Goal: Task Accomplishment & Management: Manage account settings

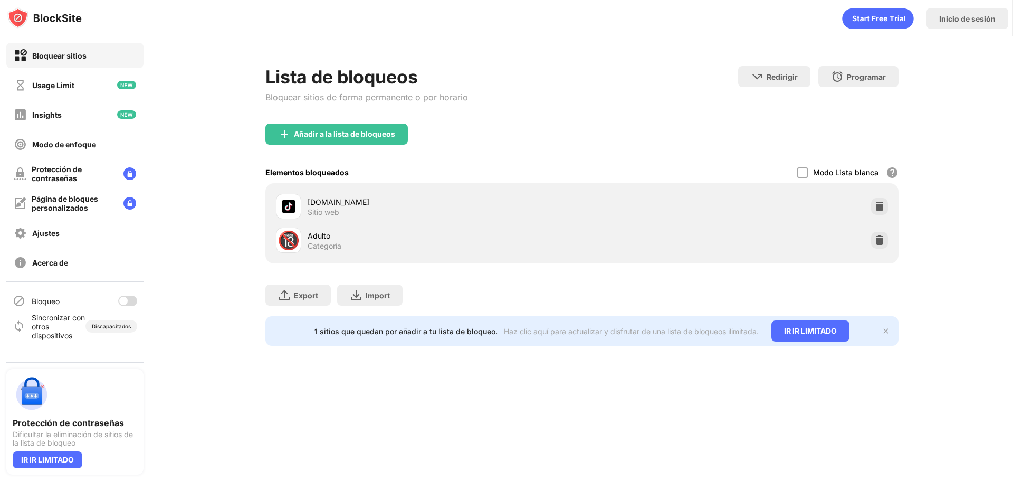
click at [135, 302] on div at bounding box center [127, 301] width 19 height 11
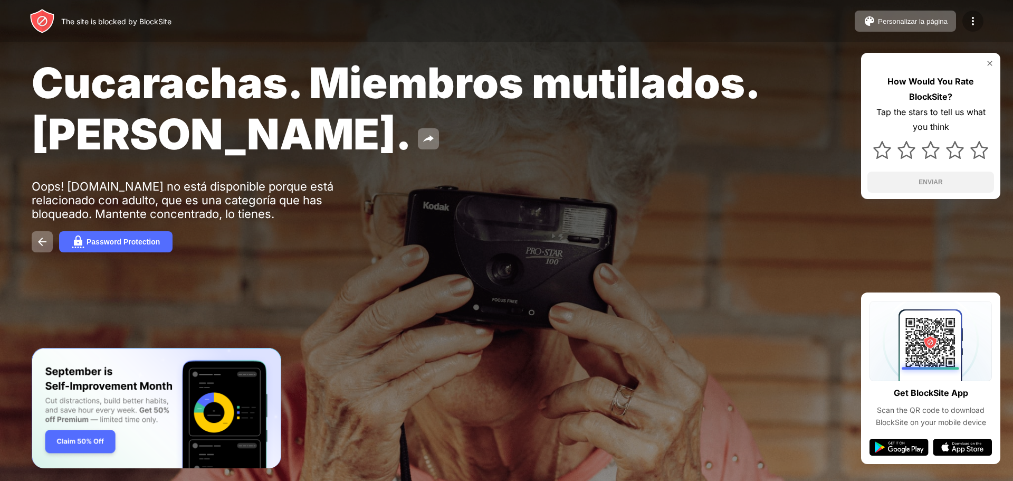
click at [972, 13] on div at bounding box center [973, 21] width 21 height 21
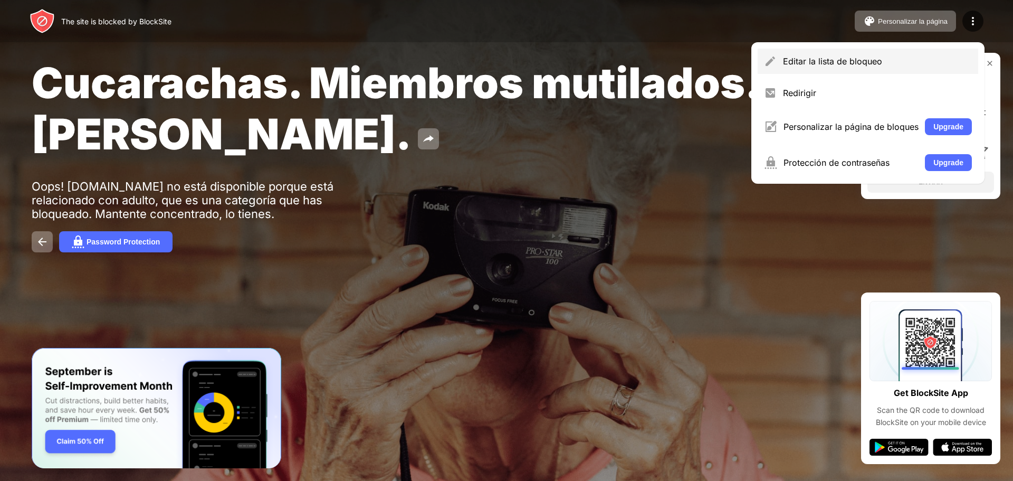
click at [798, 65] on div "Editar la lista de bloqueo" at bounding box center [877, 61] width 189 height 11
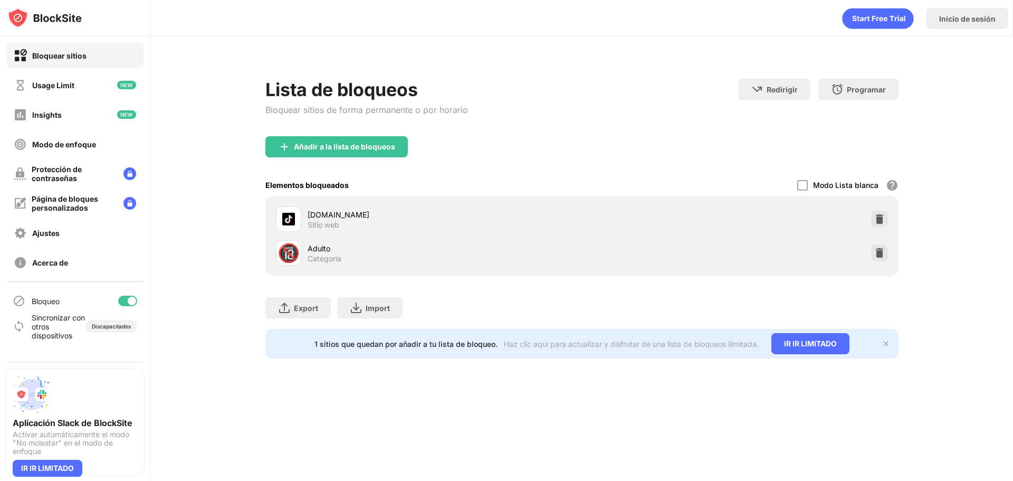
click at [125, 303] on div at bounding box center [127, 301] width 19 height 11
